Goal: Information Seeking & Learning: Find contact information

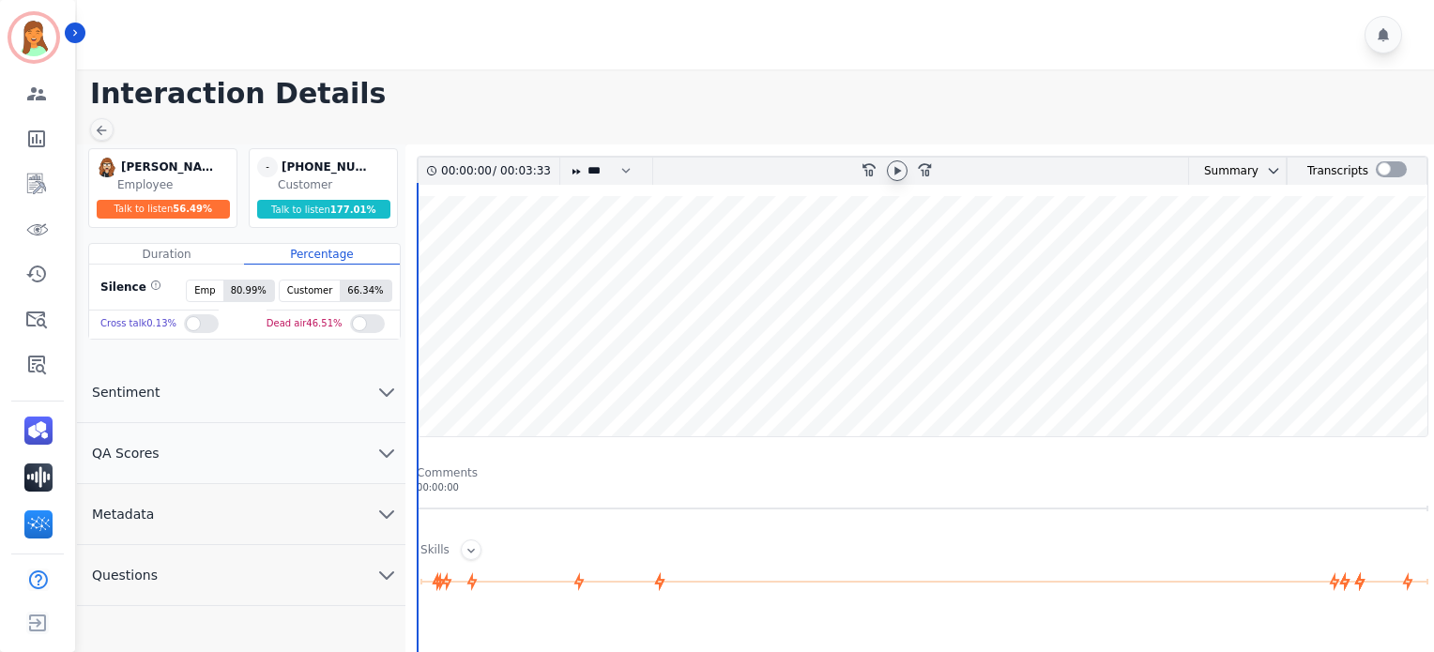
click at [897, 169] on icon at bounding box center [897, 170] width 7 height 8
click at [893, 167] on icon at bounding box center [897, 170] width 15 height 15
click at [273, 530] on button "Metadata" at bounding box center [241, 514] width 328 height 61
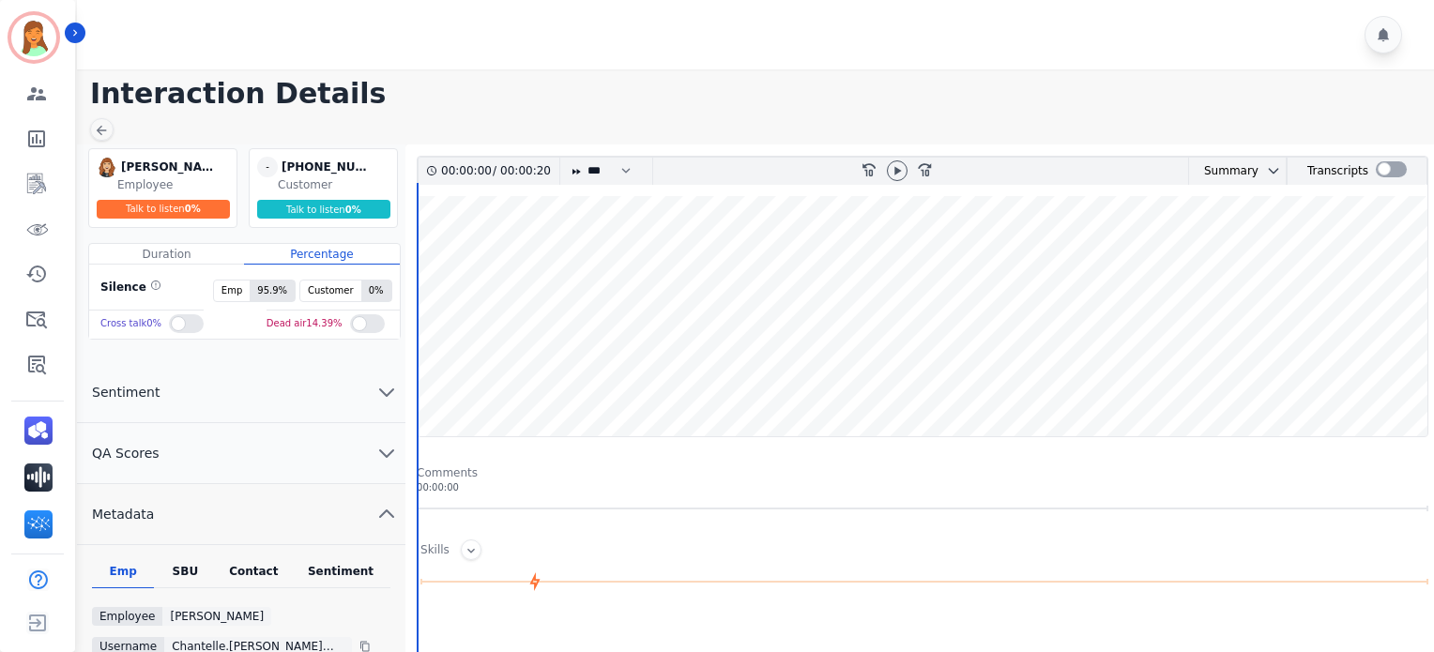
scroll to position [125, 0]
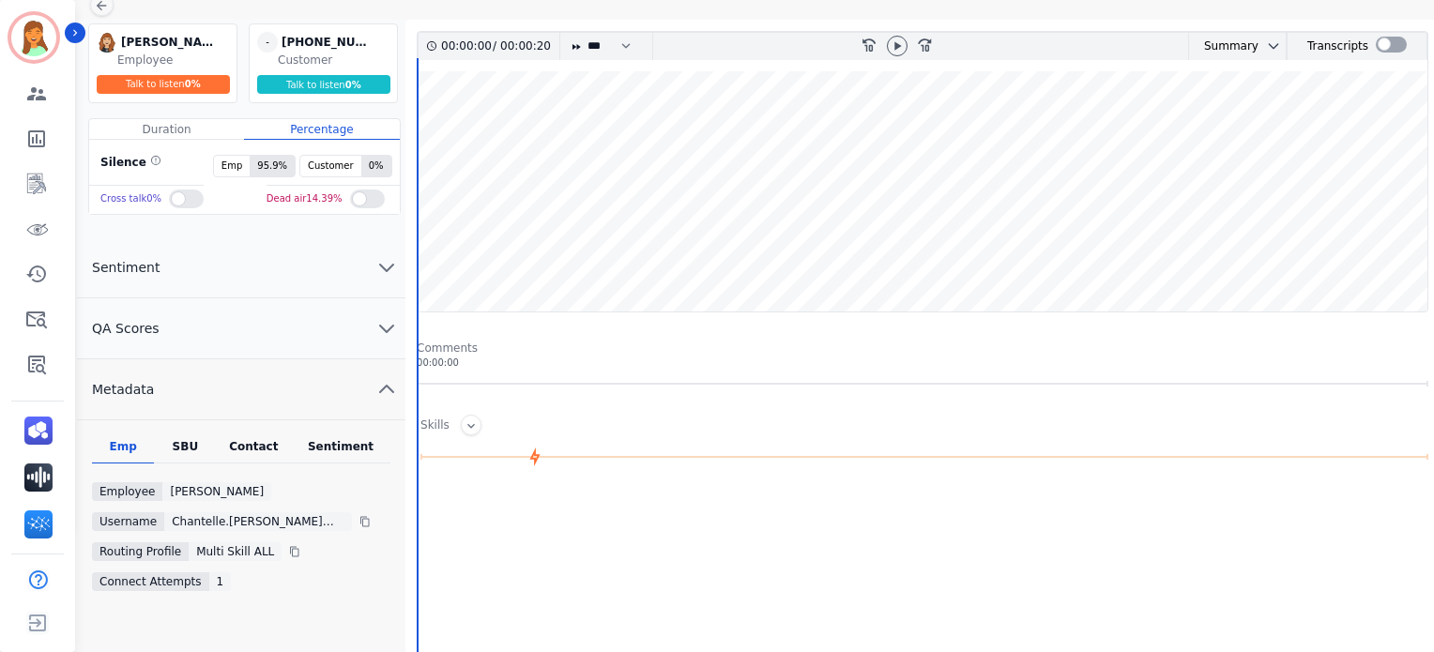
click at [274, 439] on div "Contact" at bounding box center [254, 451] width 75 height 24
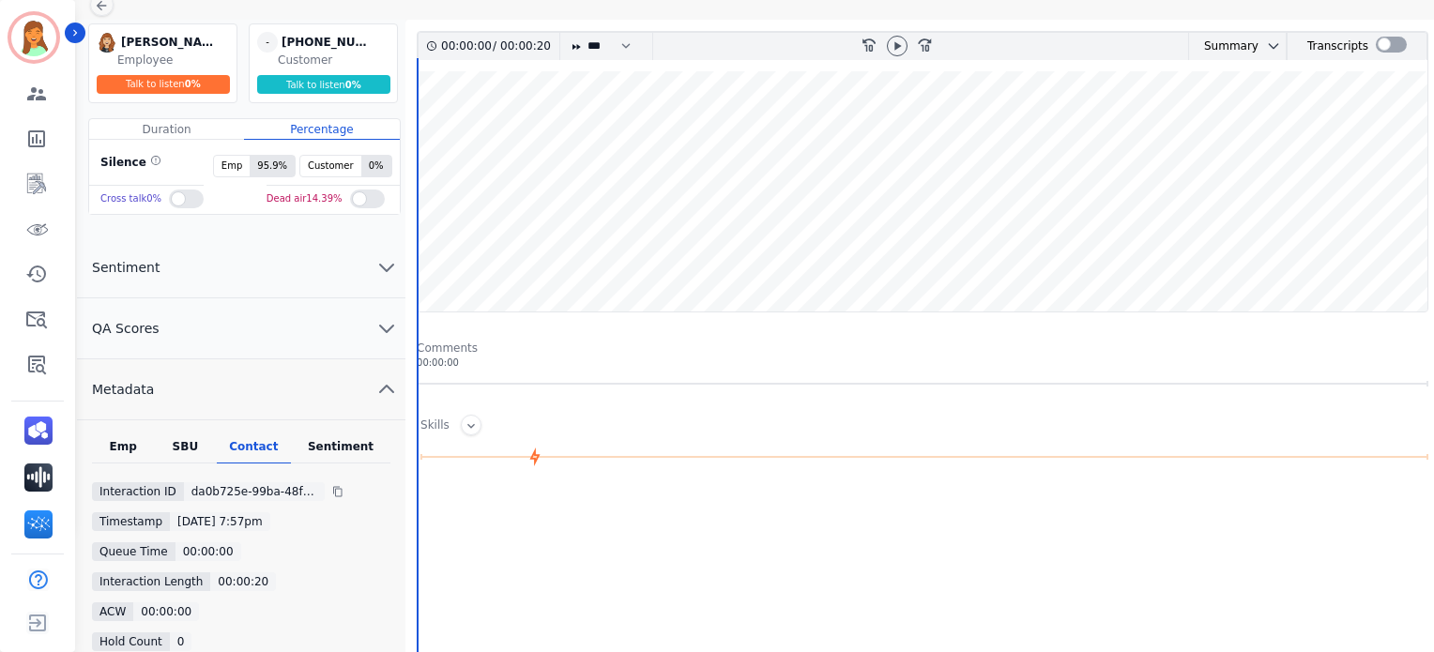
scroll to position [250, 0]
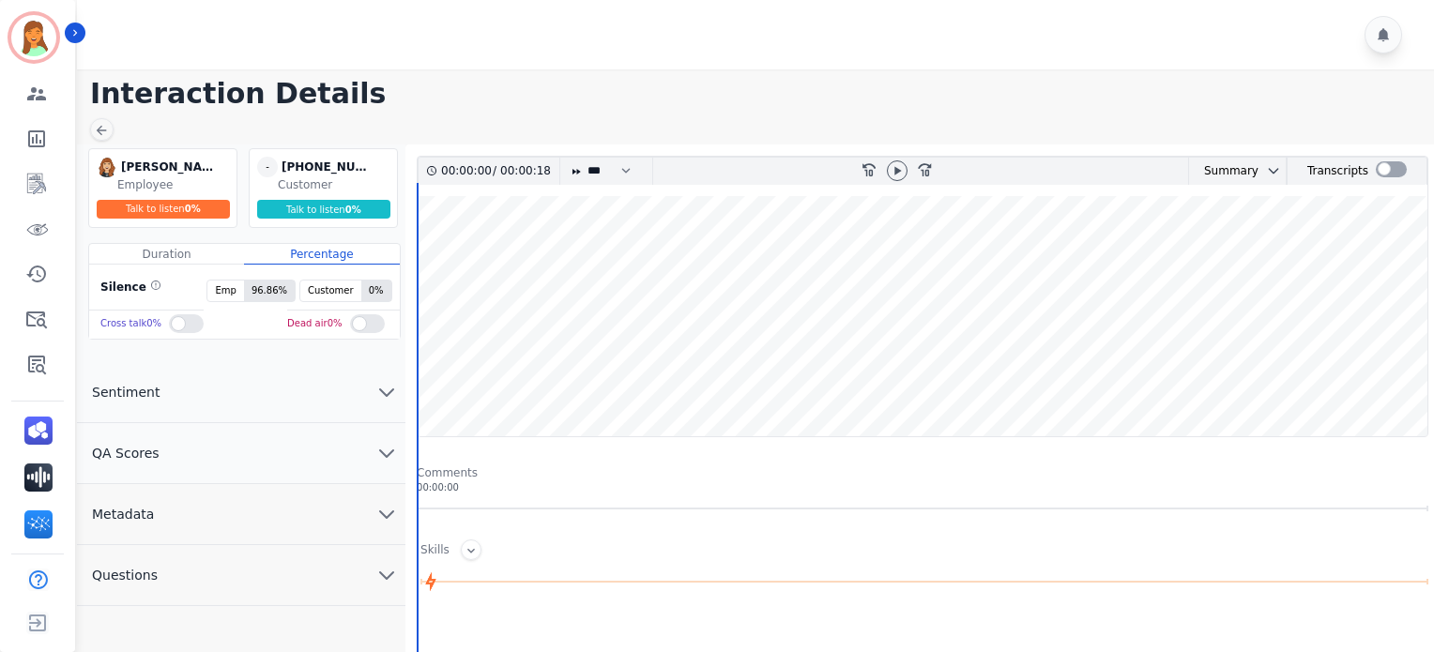
click at [232, 514] on button "Metadata" at bounding box center [241, 514] width 328 height 61
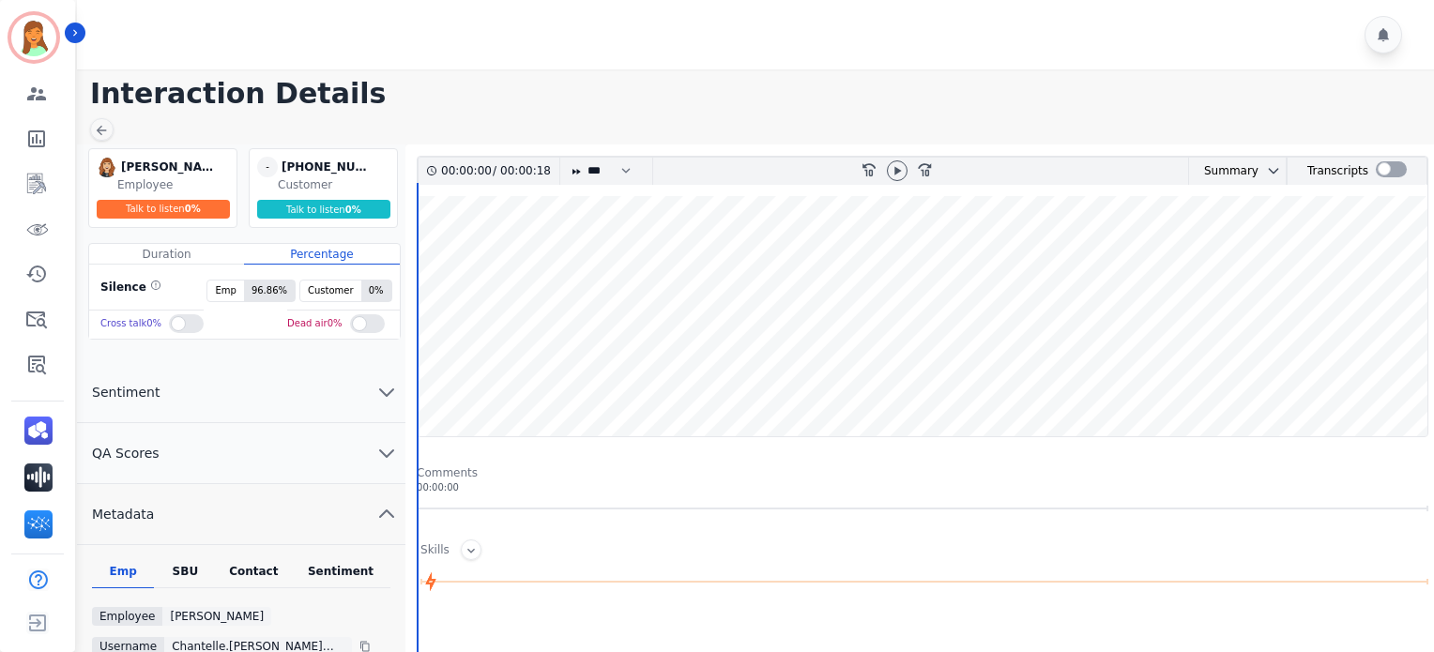
scroll to position [125, 0]
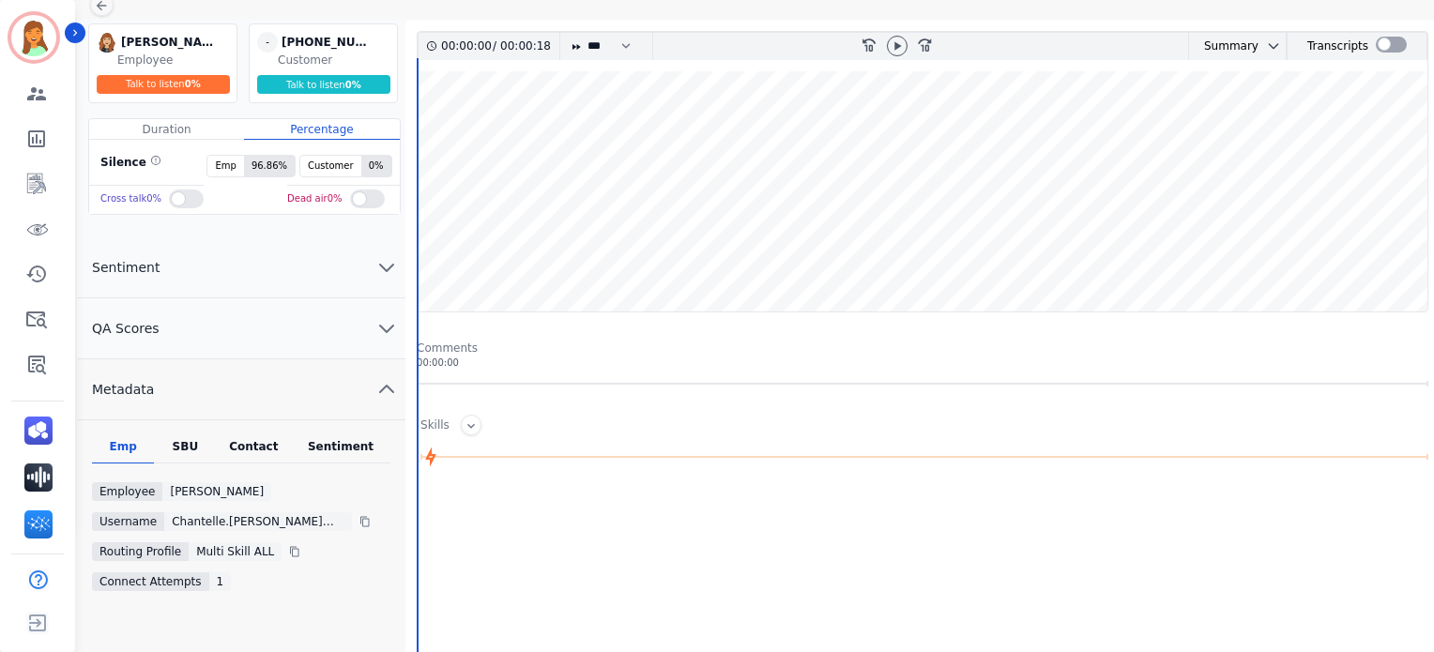
click at [258, 434] on div "Emp SBU Contact Sentiment Employee Chantelle Mapp Username chantelle.mapp@eccog…" at bounding box center [241, 539] width 328 height 239
click at [255, 446] on div "Contact" at bounding box center [254, 451] width 75 height 24
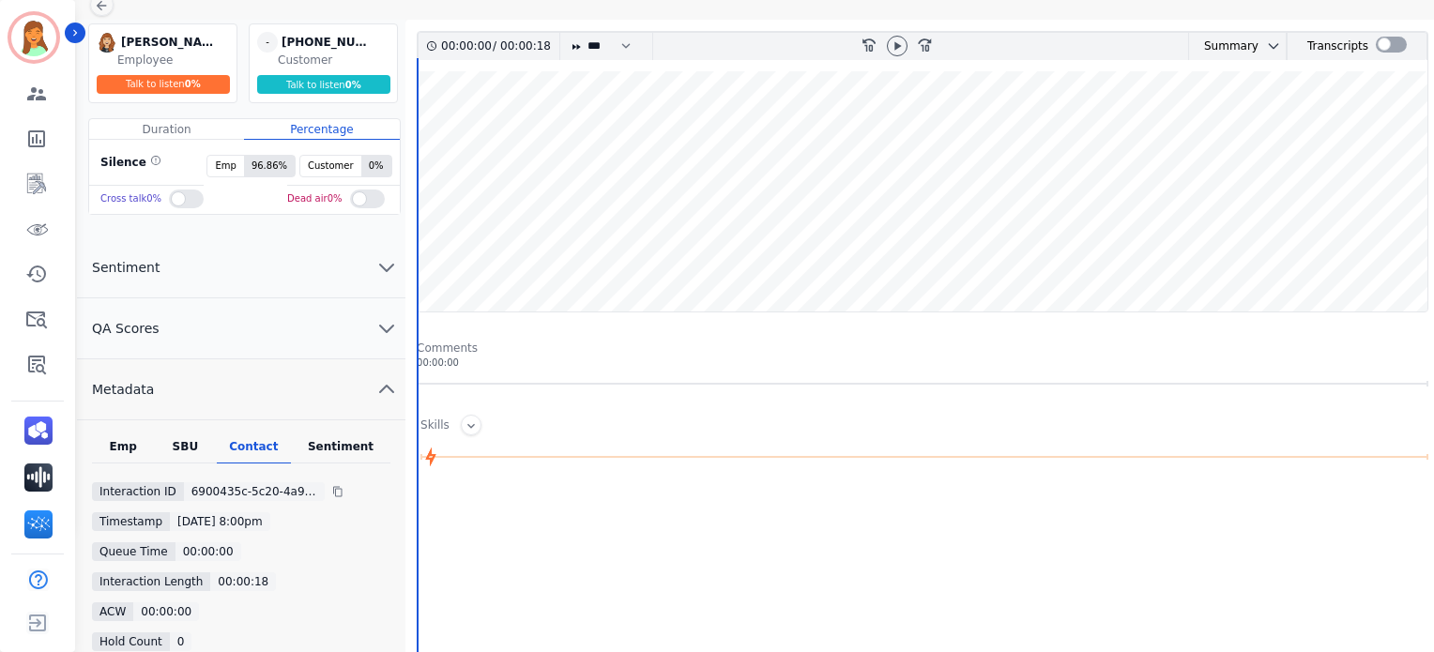
scroll to position [0, 0]
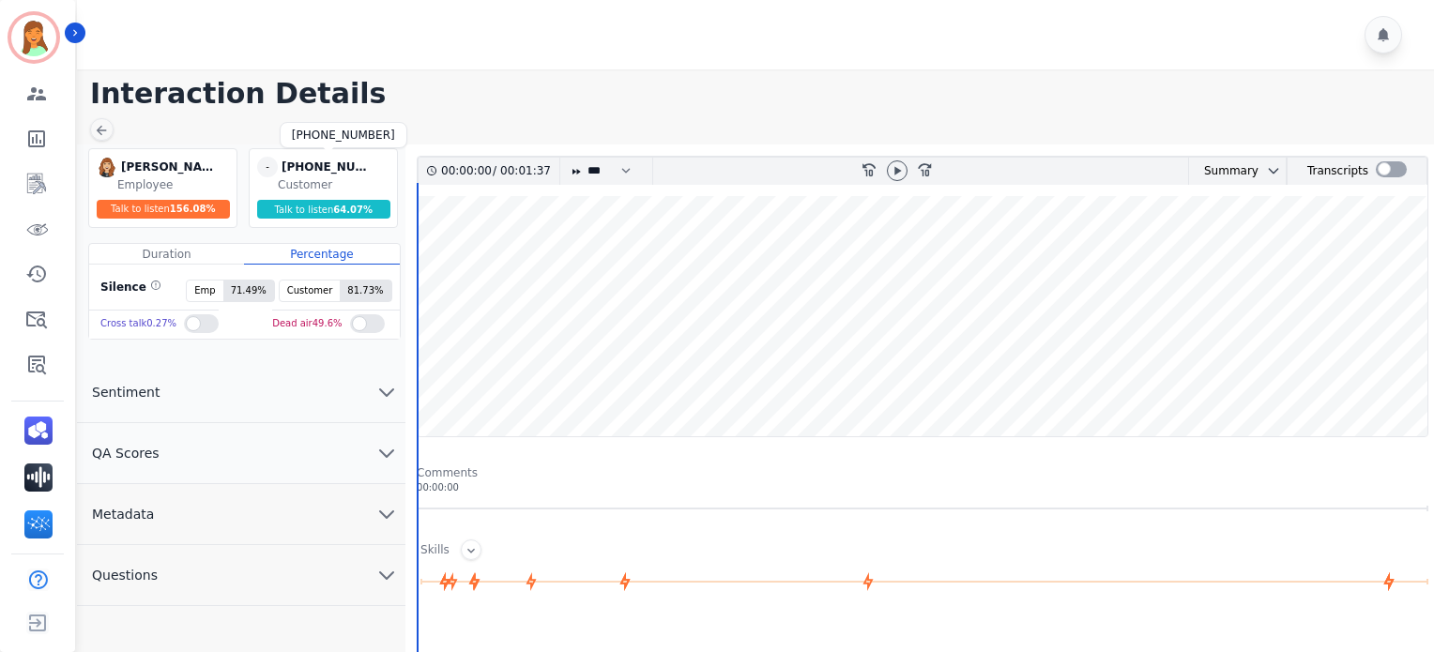
click at [357, 160] on div "+17034082501" at bounding box center [329, 167] width 94 height 21
copy div "+17034082501"
click at [1378, 178] on div at bounding box center [1391, 171] width 31 height 27
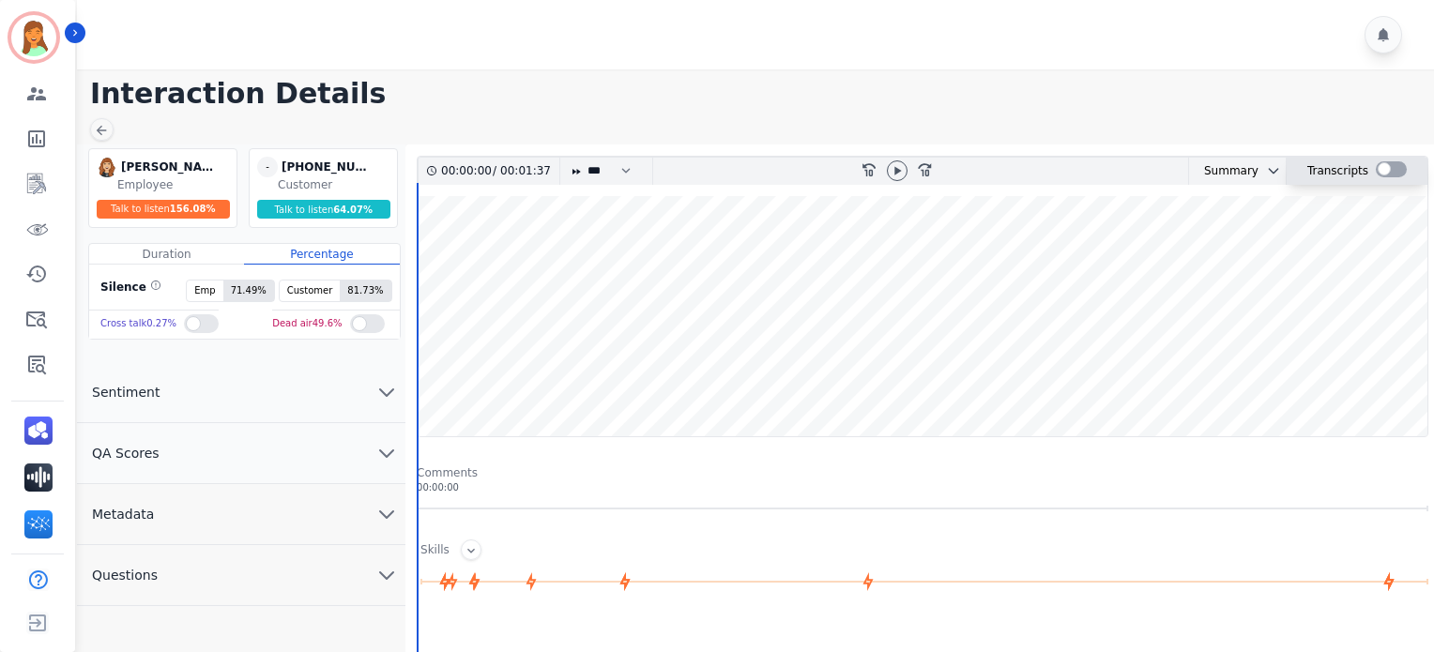
click at [1381, 172] on div at bounding box center [1391, 169] width 31 height 16
click at [902, 163] on icon at bounding box center [897, 170] width 15 height 15
click at [897, 168] on icon at bounding box center [897, 170] width 7 height 8
drag, startPoint x: 533, startPoint y: 40, endPoint x: 730, endPoint y: 162, distance: 231.8
click at [533, 40] on div at bounding box center [758, 34] width 1363 height 69
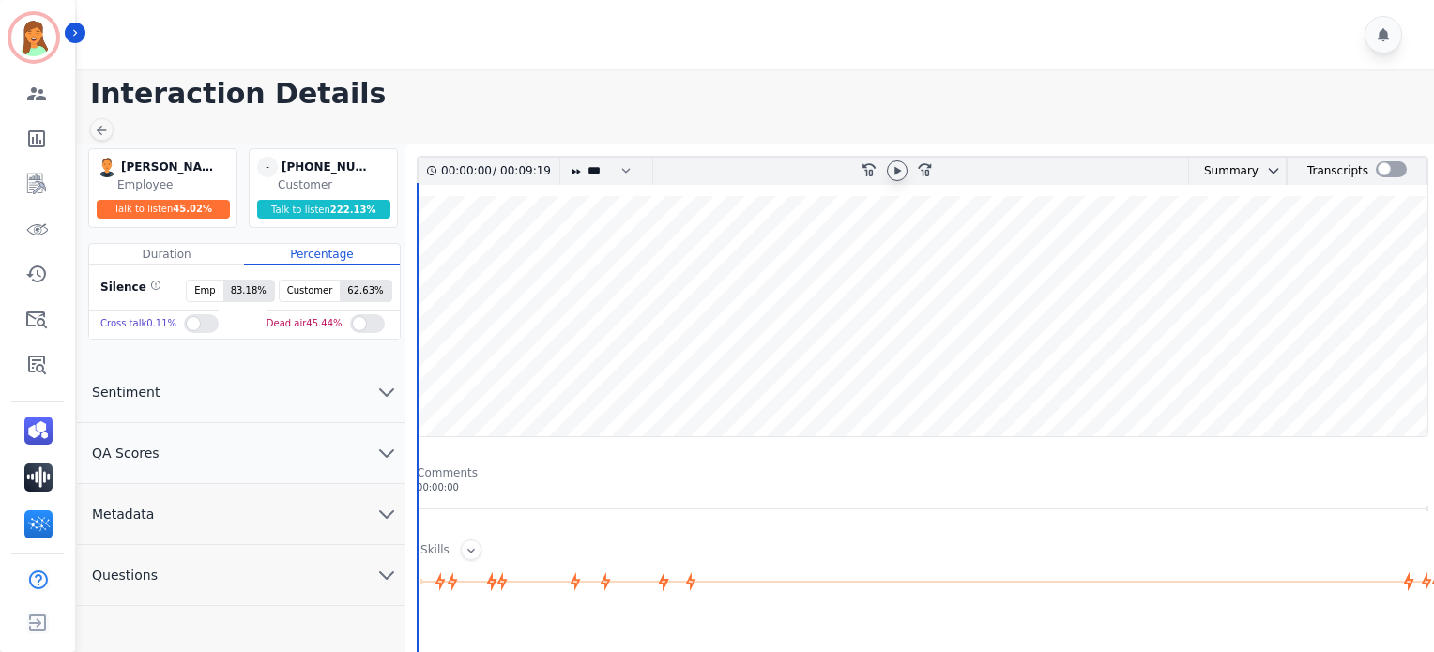
click at [896, 160] on div at bounding box center [897, 170] width 21 height 21
click at [890, 166] on icon at bounding box center [897, 170] width 15 height 15
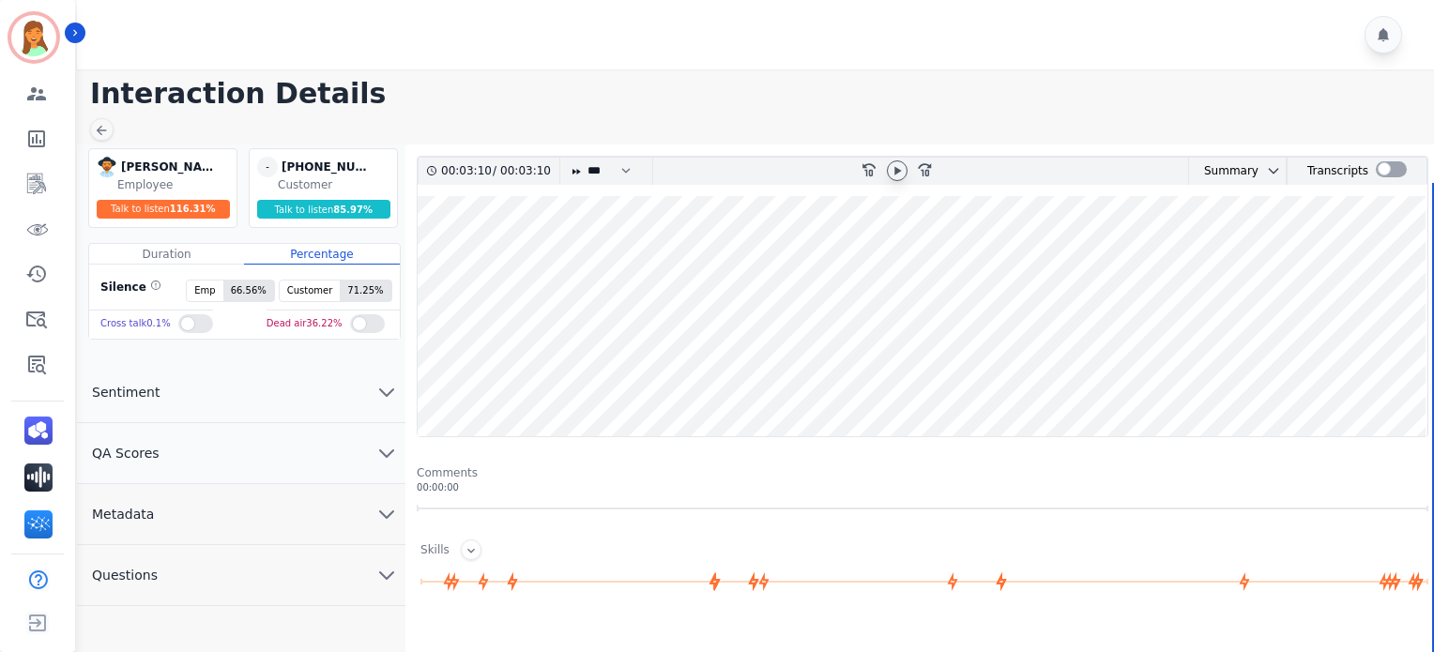
click at [419, 385] on wave at bounding box center [923, 316] width 1010 height 240
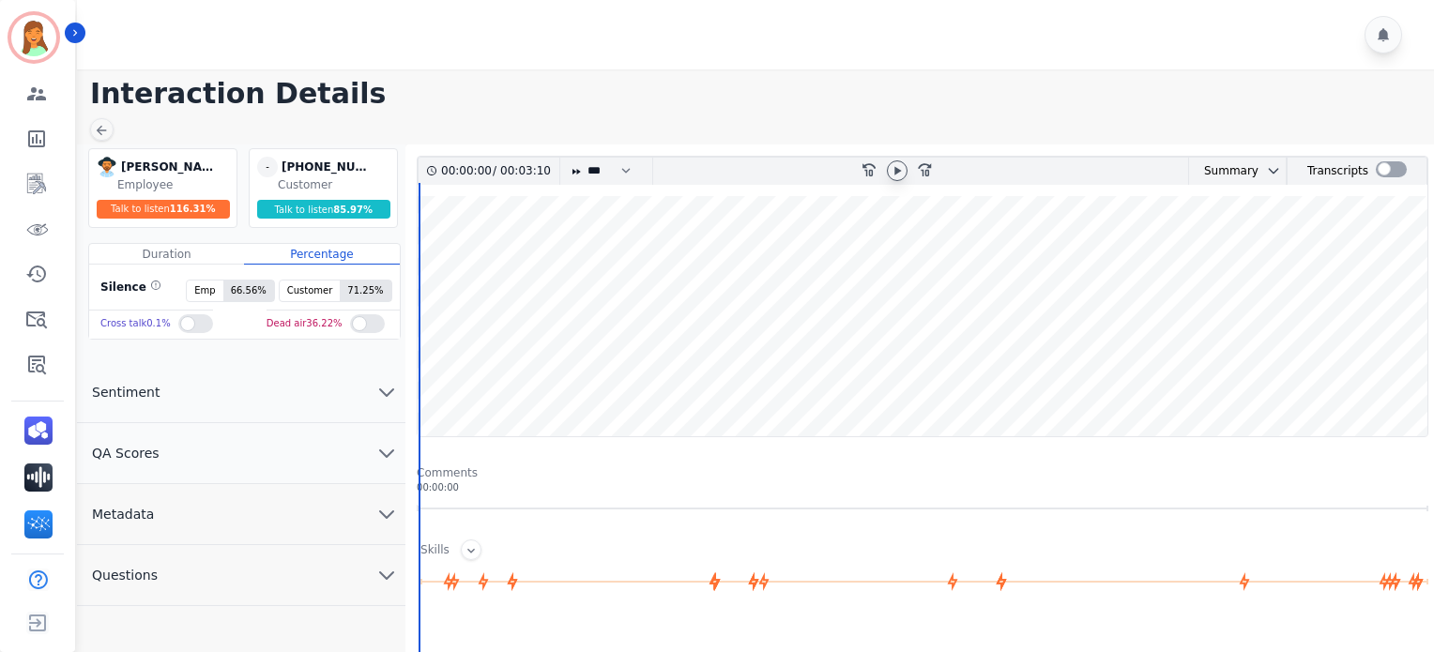
click at [893, 171] on icon at bounding box center [897, 170] width 15 height 15
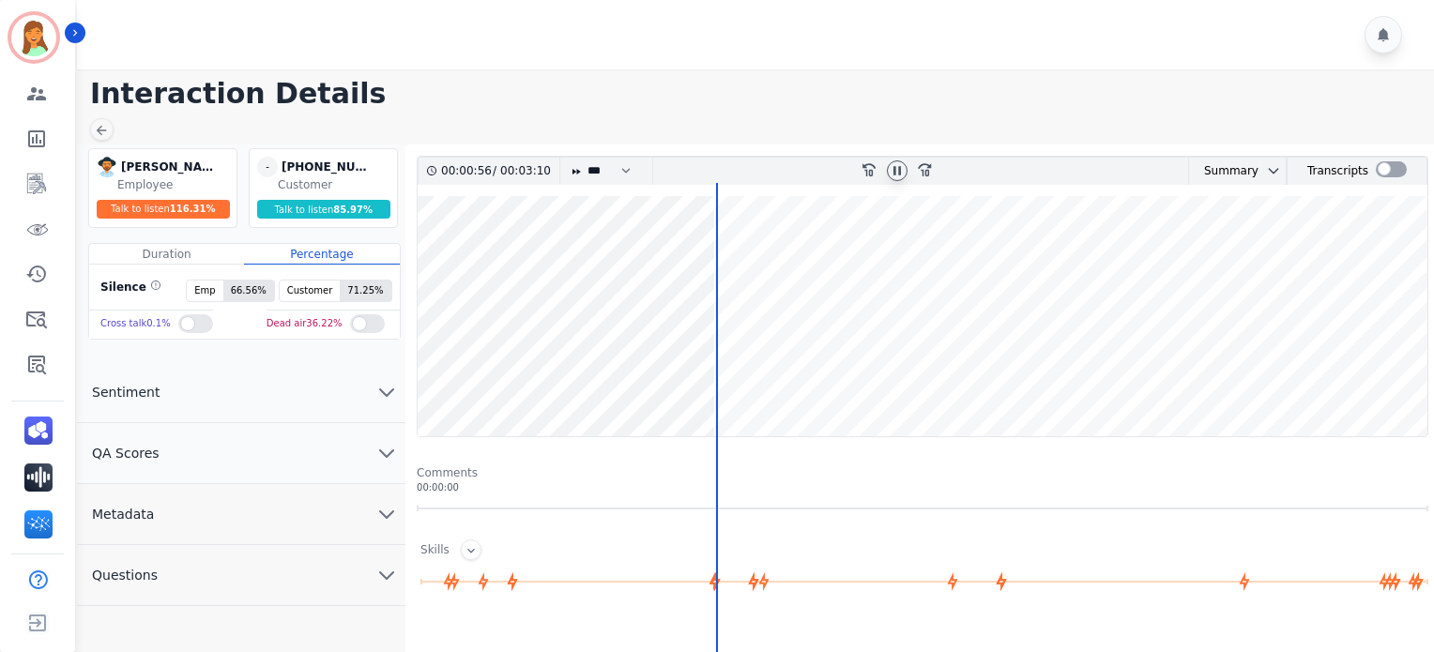
click at [893, 169] on icon at bounding box center [897, 170] width 8 height 8
